Goal: Ask a question

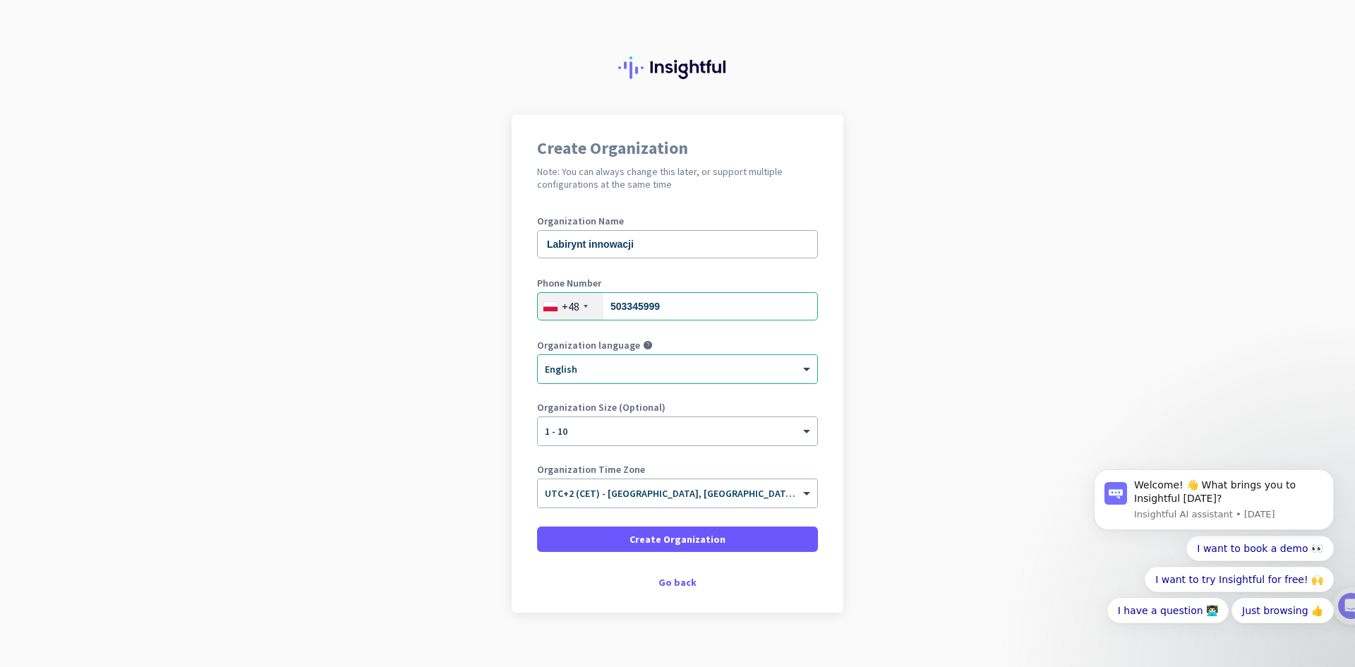
scroll to position [16, 0]
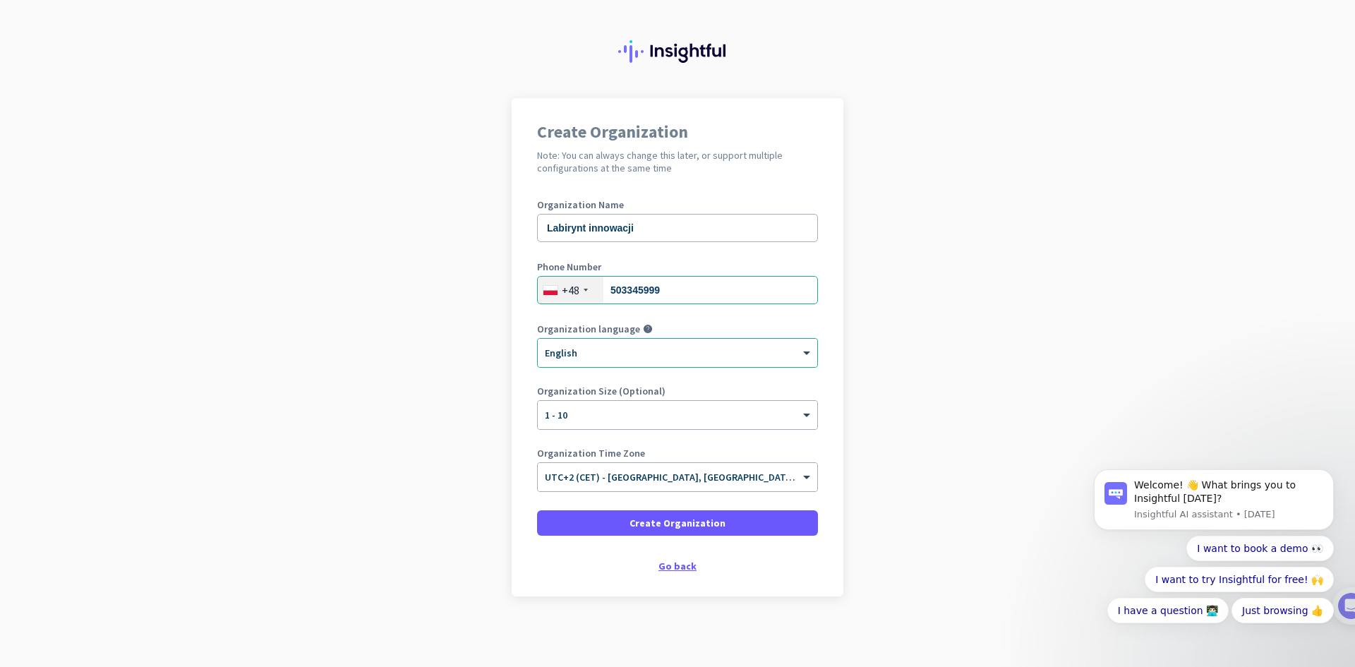
click at [658, 562] on div "Go back" at bounding box center [677, 566] width 281 height 10
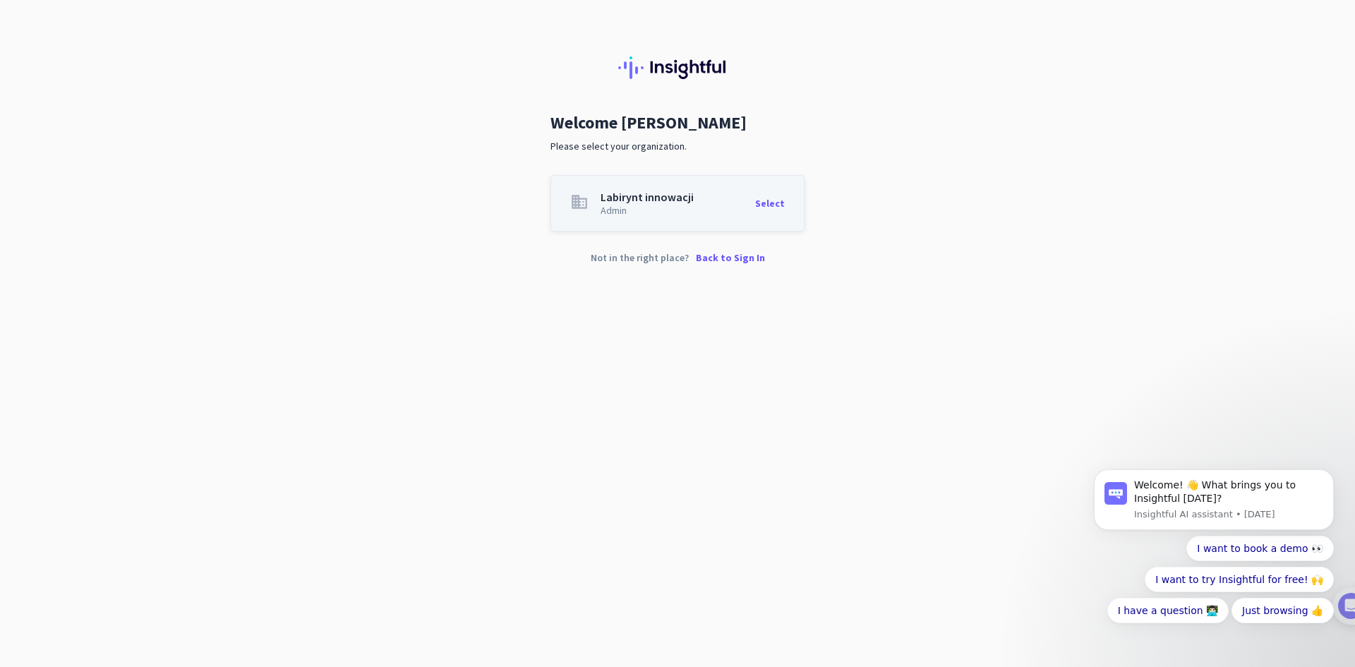
click at [718, 265] on div "Not in the right place? Back to Sign In" at bounding box center [677, 269] width 1355 height 32
click at [718, 260] on p "Back to Sign In" at bounding box center [730, 258] width 69 height 10
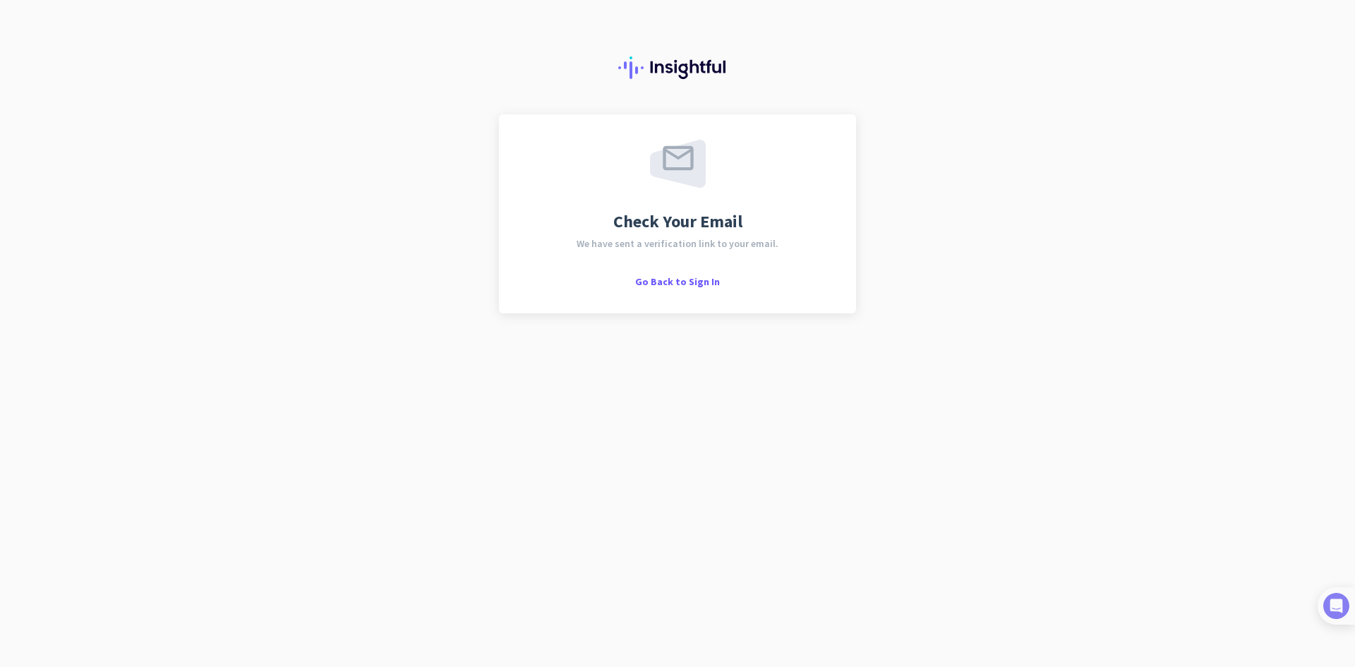
click at [1348, 613] on img at bounding box center [1336, 606] width 26 height 26
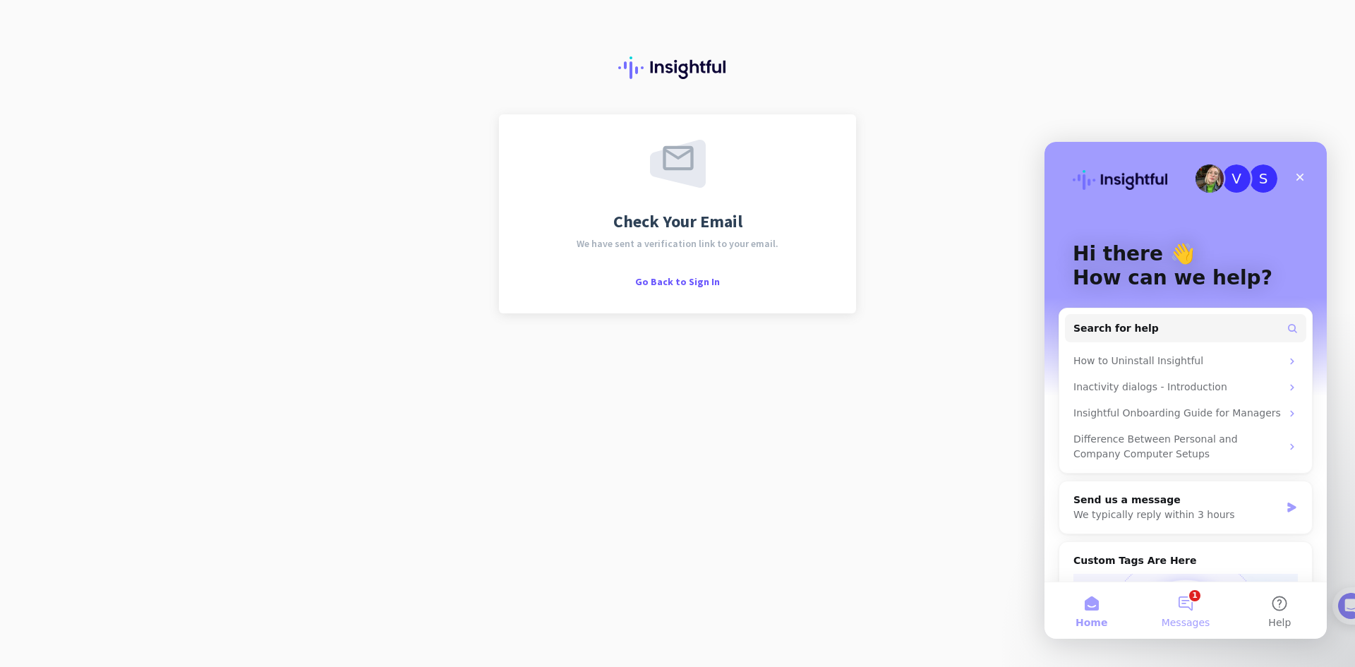
click at [1196, 606] on button "1 Messages" at bounding box center [1185, 610] width 94 height 56
